Goal: Information Seeking & Learning: Learn about a topic

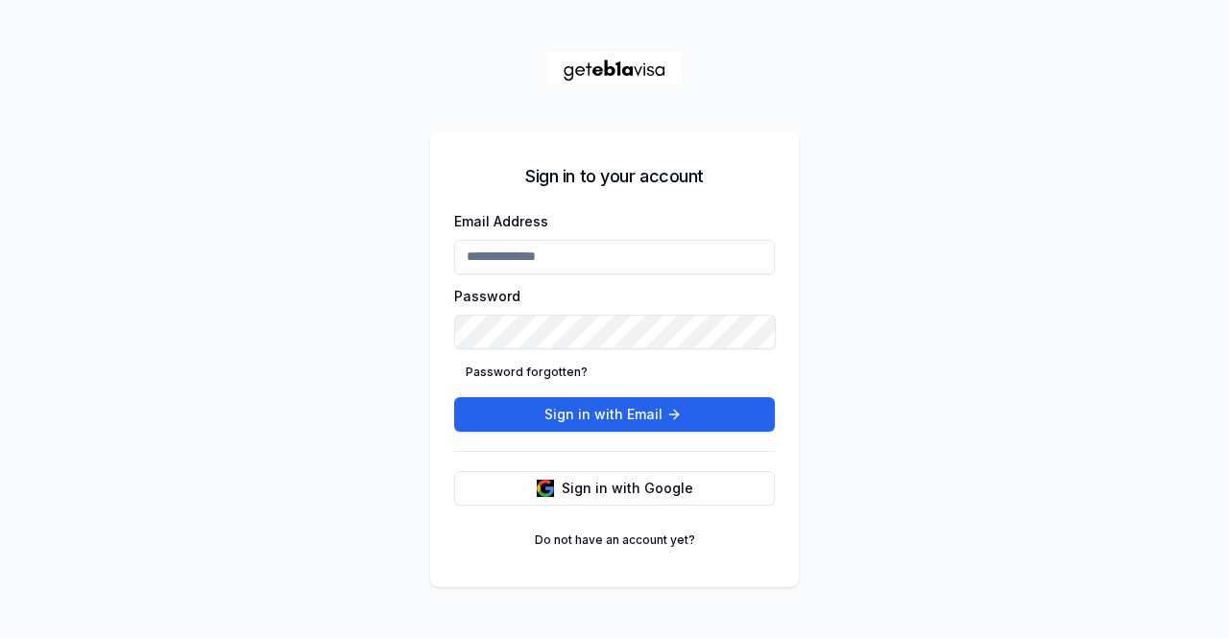
click at [555, 243] on div "Email Address" at bounding box center [614, 241] width 321 height 65
click at [555, 243] on input "Email Address" at bounding box center [614, 257] width 321 height 35
type input "**********"
click at [589, 419] on button "Sign in with Email" at bounding box center [614, 414] width 321 height 35
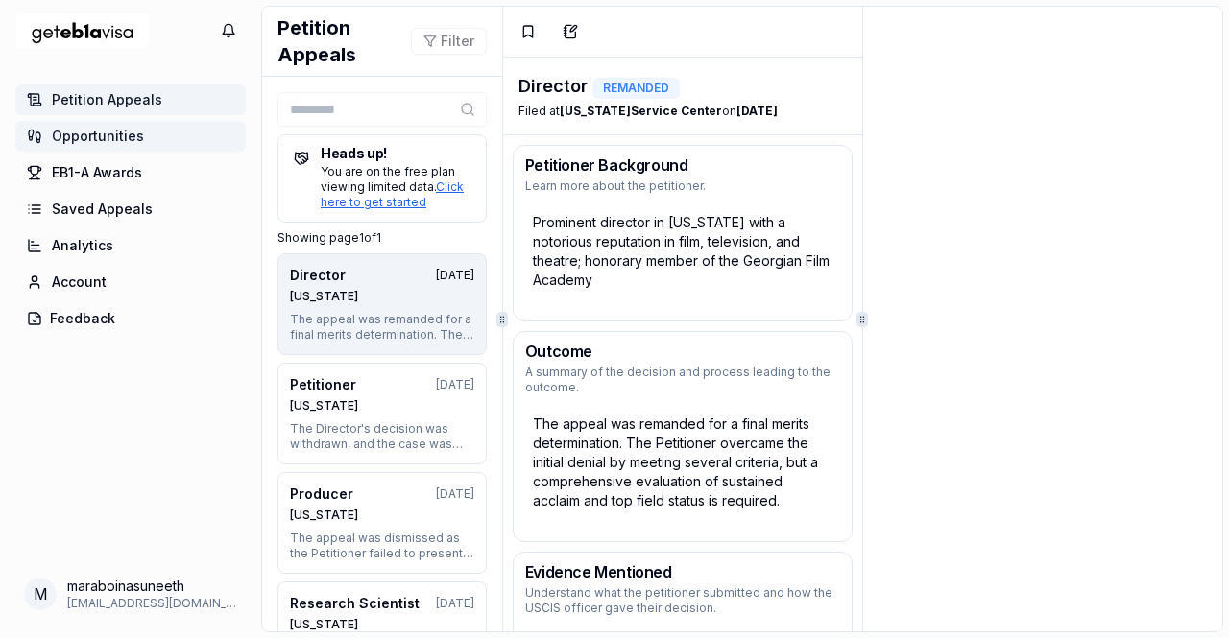
click at [133, 147] on link "Opportunities" at bounding box center [130, 136] width 230 height 31
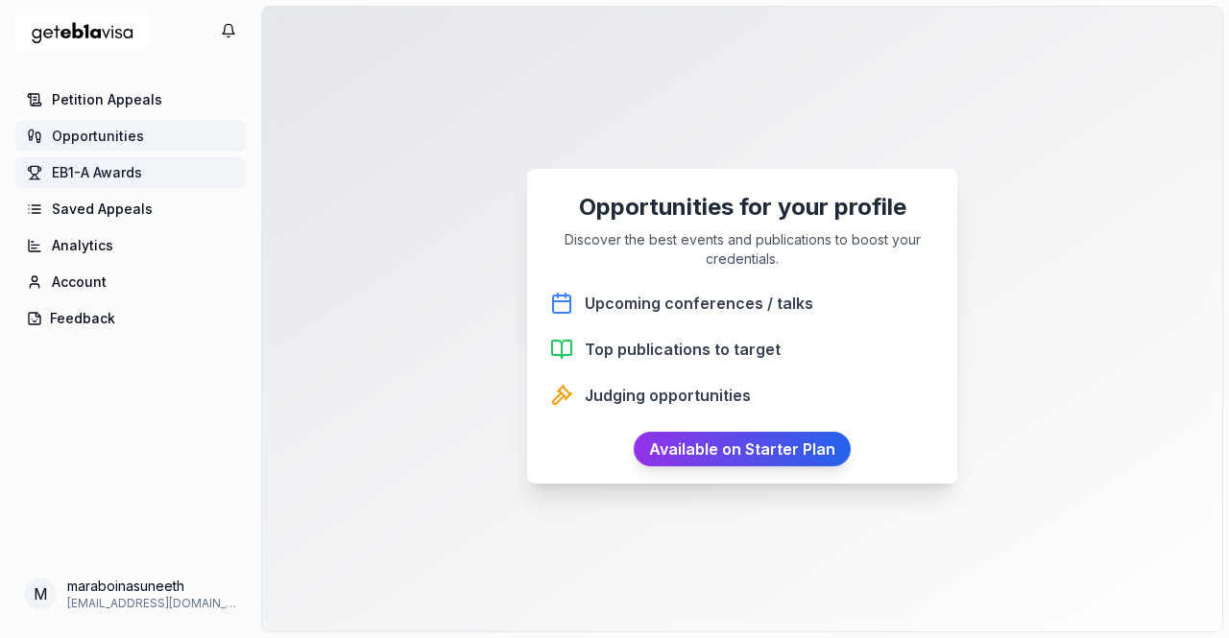
click at [121, 175] on span "EB1-A Awards" at bounding box center [97, 172] width 90 height 19
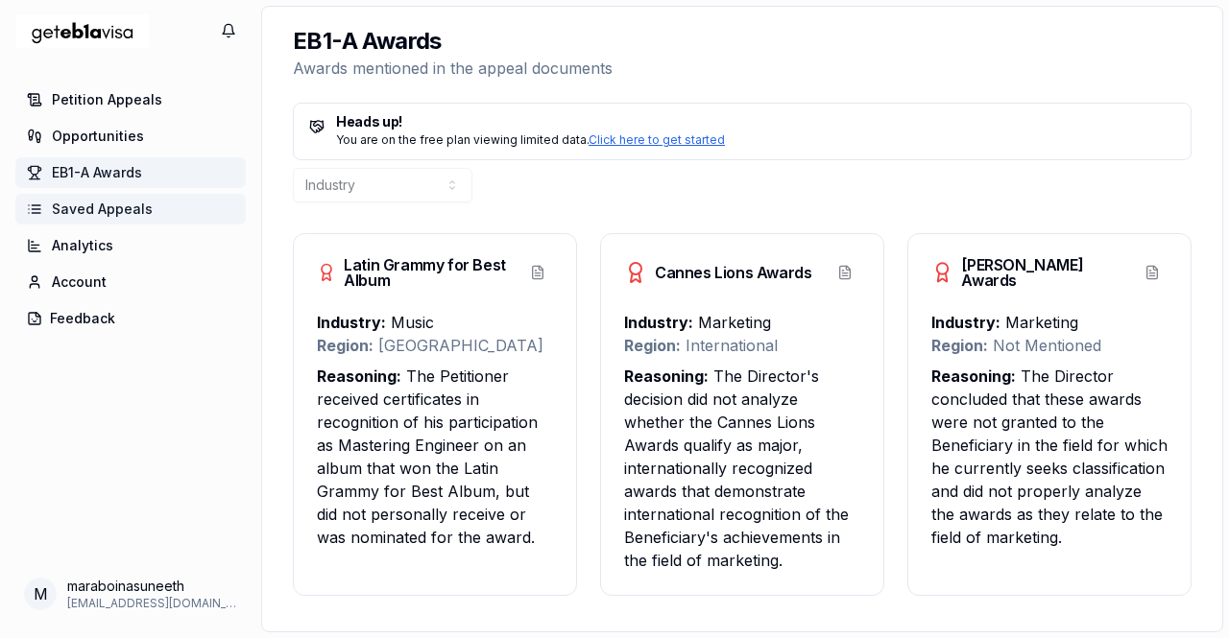
click at [119, 219] on link "Saved Appeals" at bounding box center [130, 209] width 230 height 31
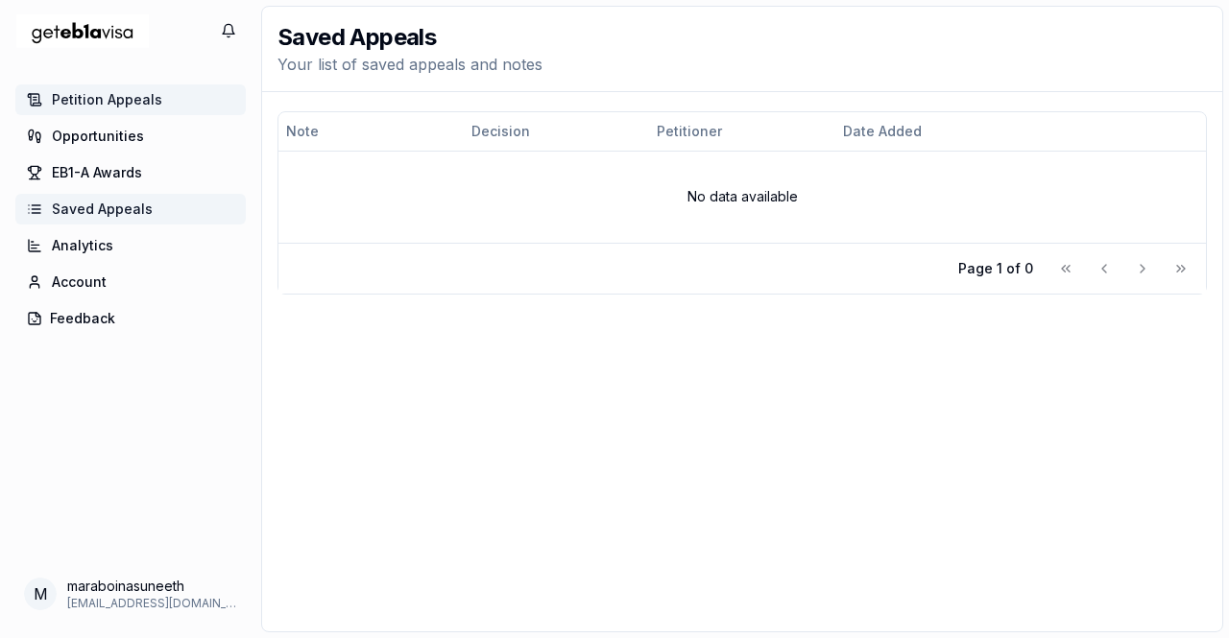
click at [131, 93] on span "Petition Appeals" at bounding box center [107, 99] width 110 height 19
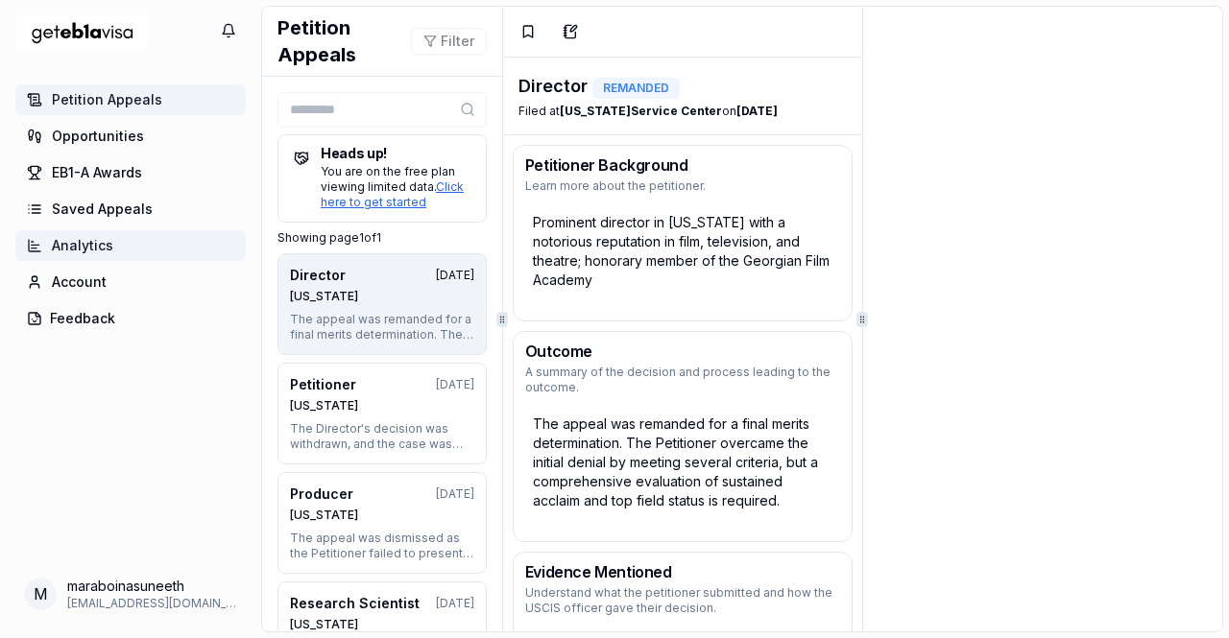
click at [88, 236] on span "Analytics" at bounding box center [82, 245] width 61 height 19
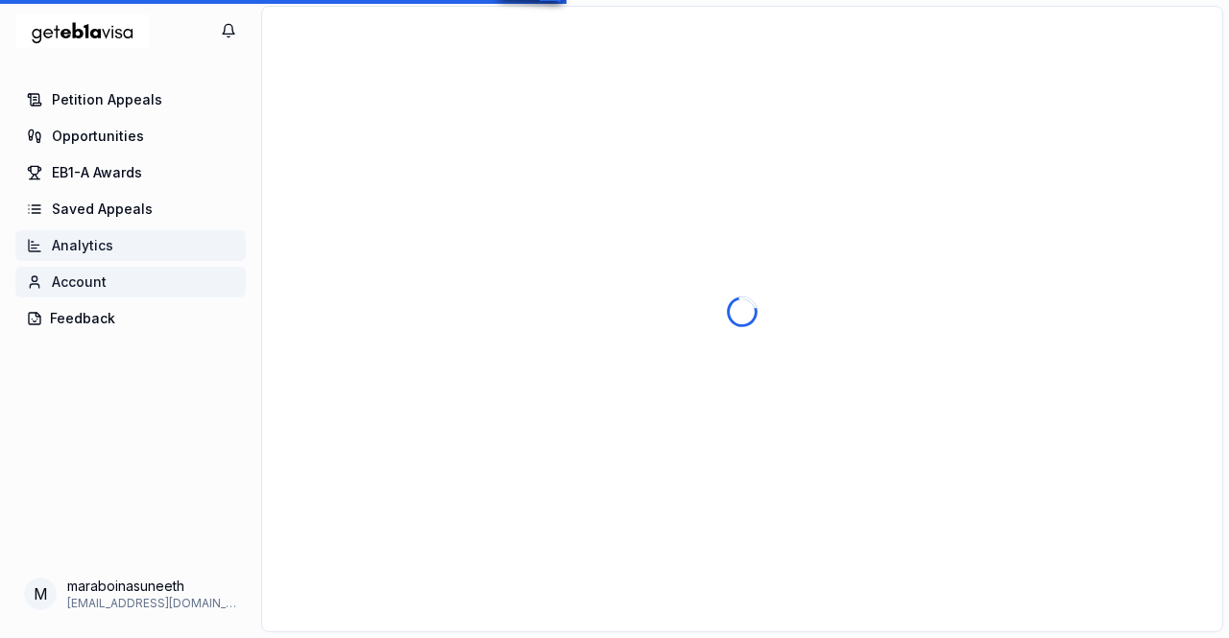
click at [104, 283] on span "Account" at bounding box center [79, 282] width 55 height 19
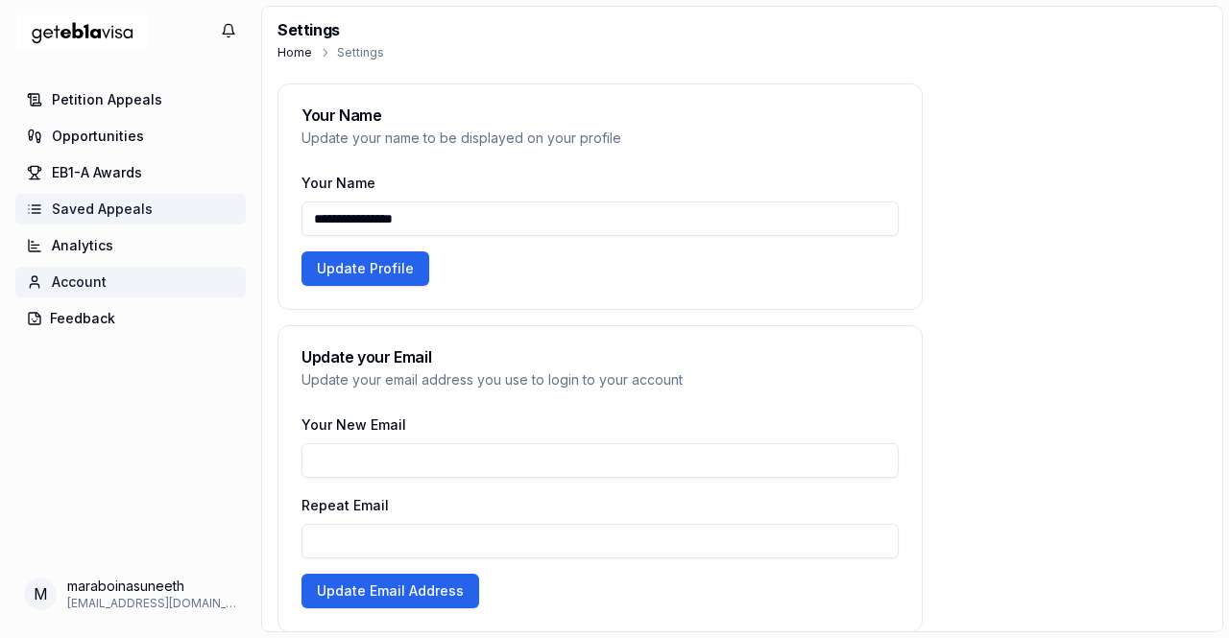
click at [86, 218] on span "Saved Appeals" at bounding box center [102, 209] width 101 height 19
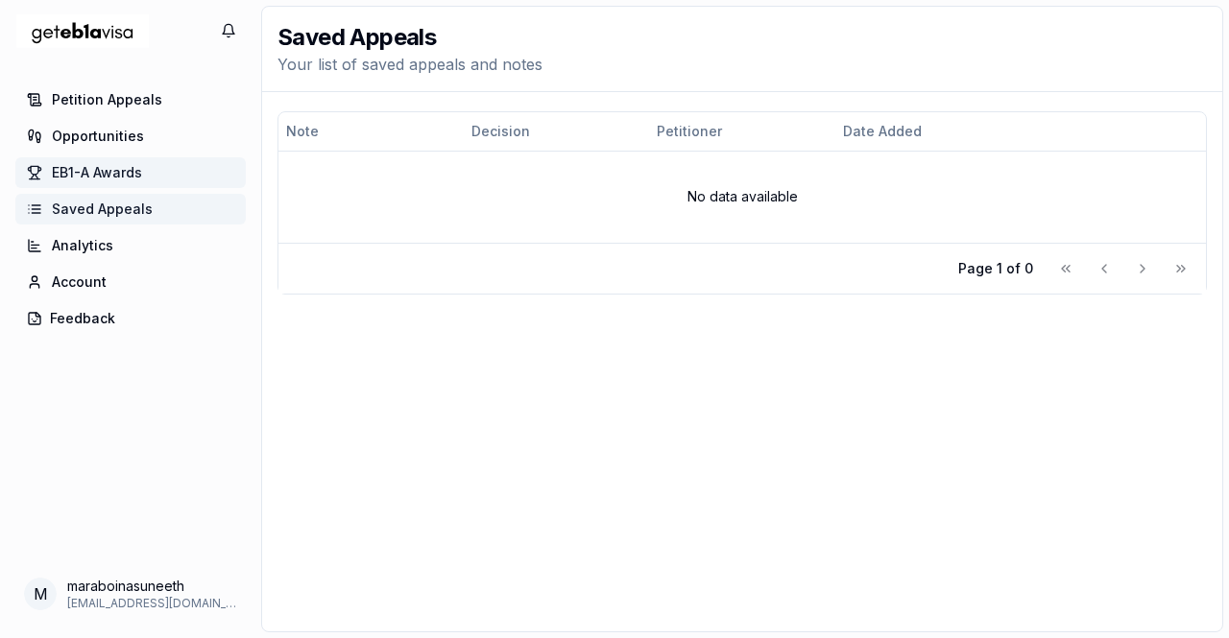
click at [90, 169] on span "EB1-A Awards" at bounding box center [97, 172] width 90 height 19
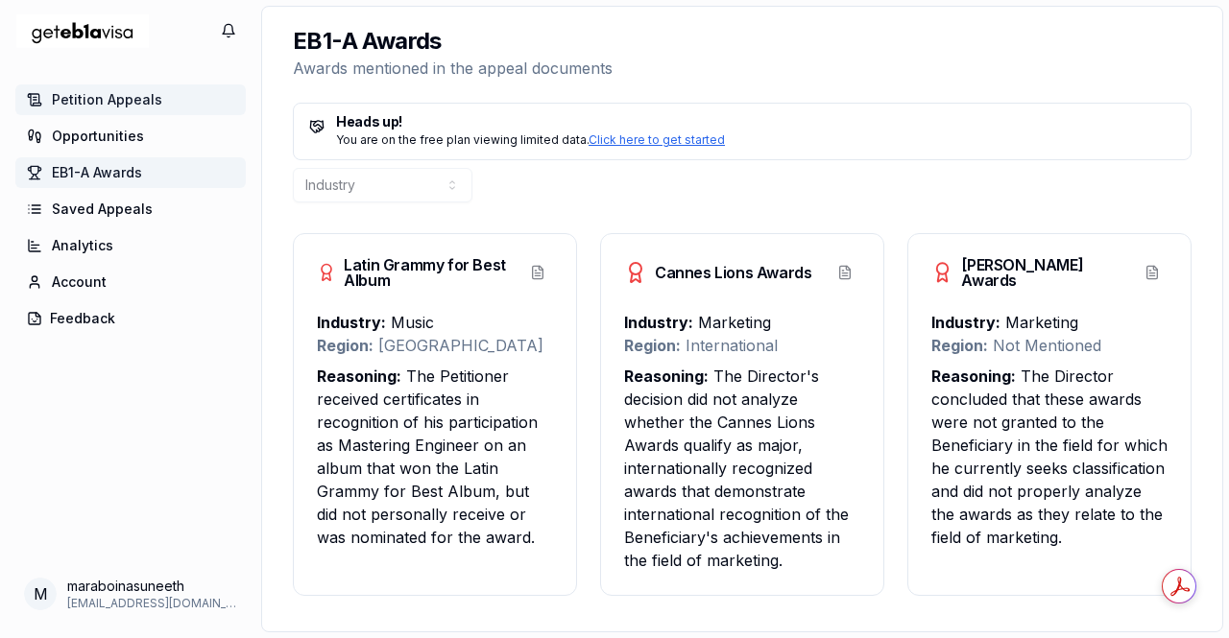
click at [104, 99] on span "Petition Appeals" at bounding box center [107, 99] width 110 height 19
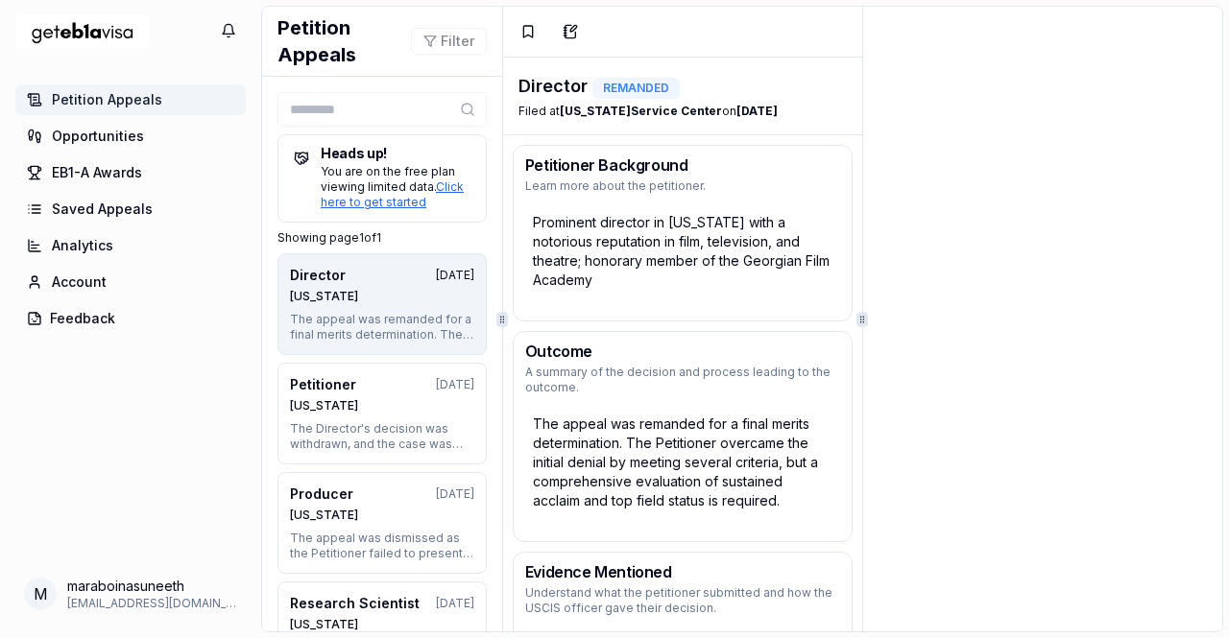
scroll to position [12, 0]
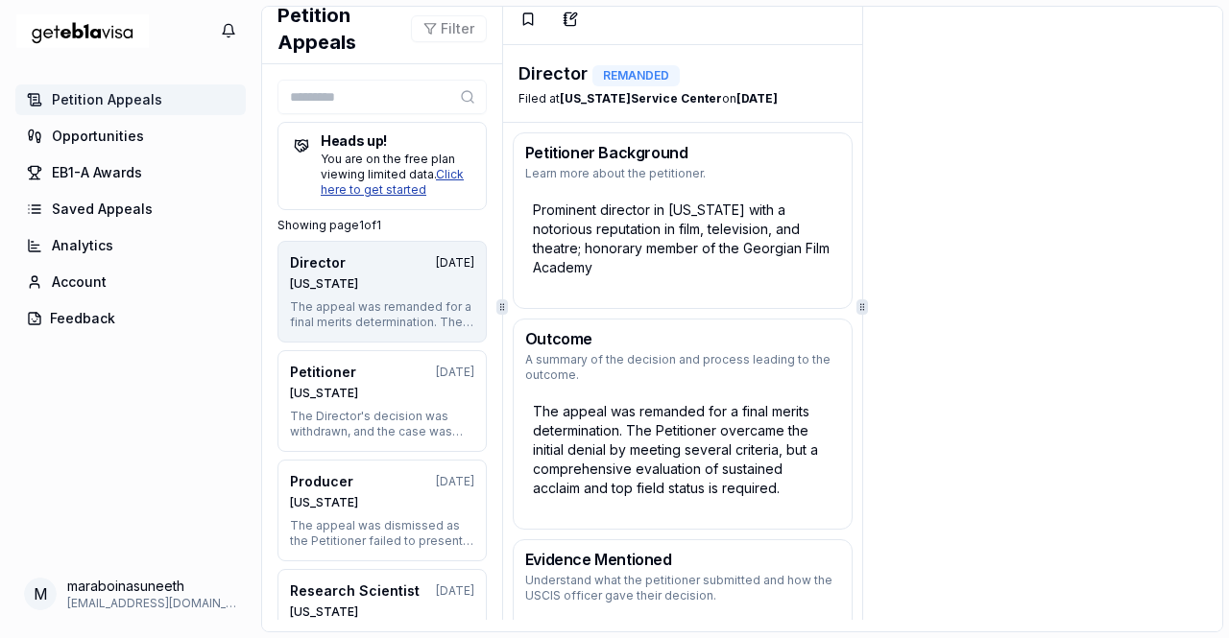
click at [381, 183] on link "Click here to get started" at bounding box center [392, 182] width 143 height 30
